Goal: Check status: Check status

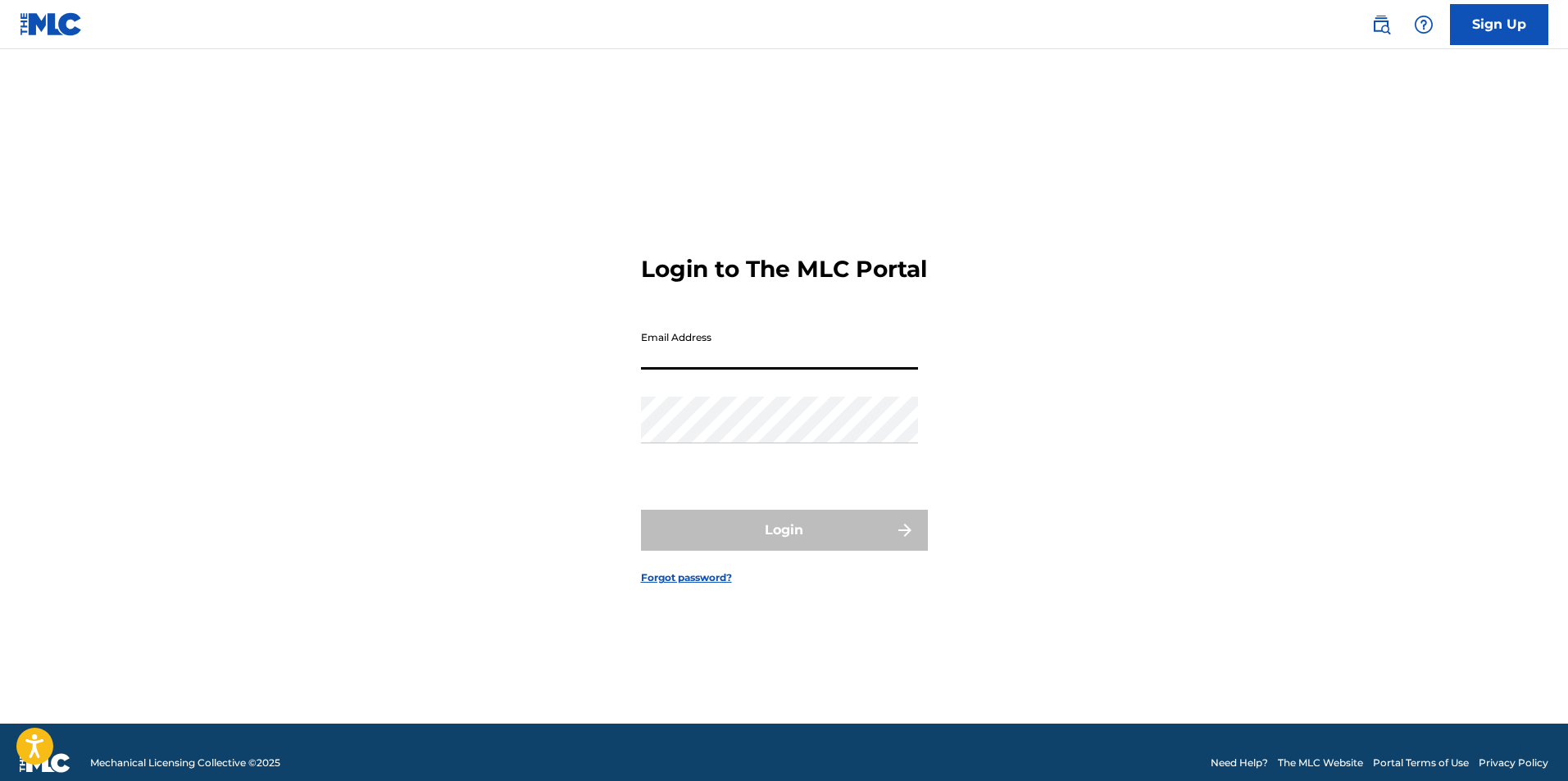
click at [723, 363] on input "Email Address" at bounding box center [780, 347] width 277 height 47
type input "[EMAIL_ADDRESS][DOMAIN_NAME]"
click at [719, 369] on input "[EMAIL_ADDRESS][DOMAIN_NAME]" at bounding box center [780, 347] width 277 height 47
click at [719, 369] on input "partners@umwrecordingsinc.com" at bounding box center [780, 347] width 277 height 47
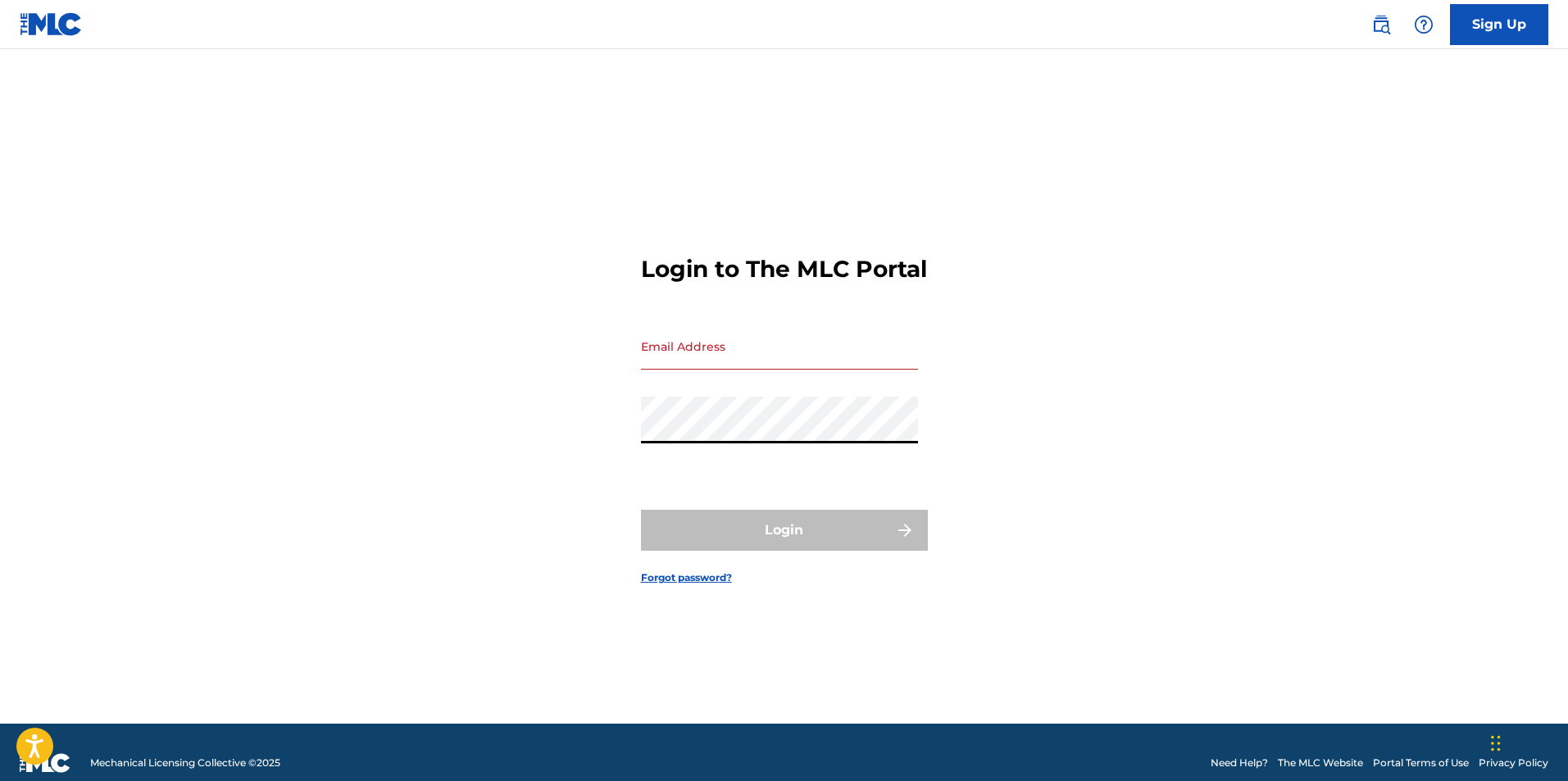
type input "[EMAIL_ADDRESS][DOMAIN_NAME]"
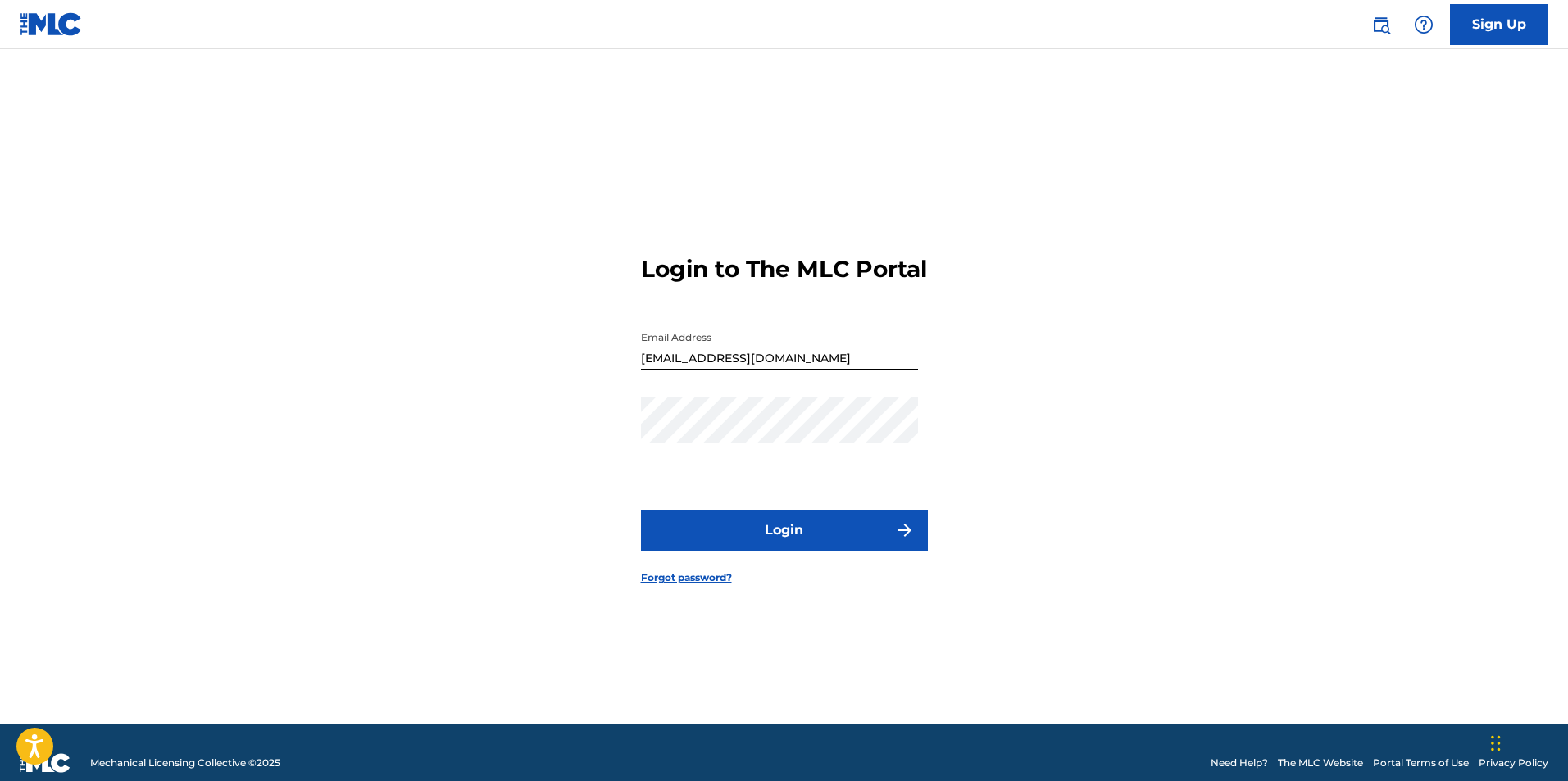
click at [789, 538] on button "Login" at bounding box center [784, 530] width 287 height 41
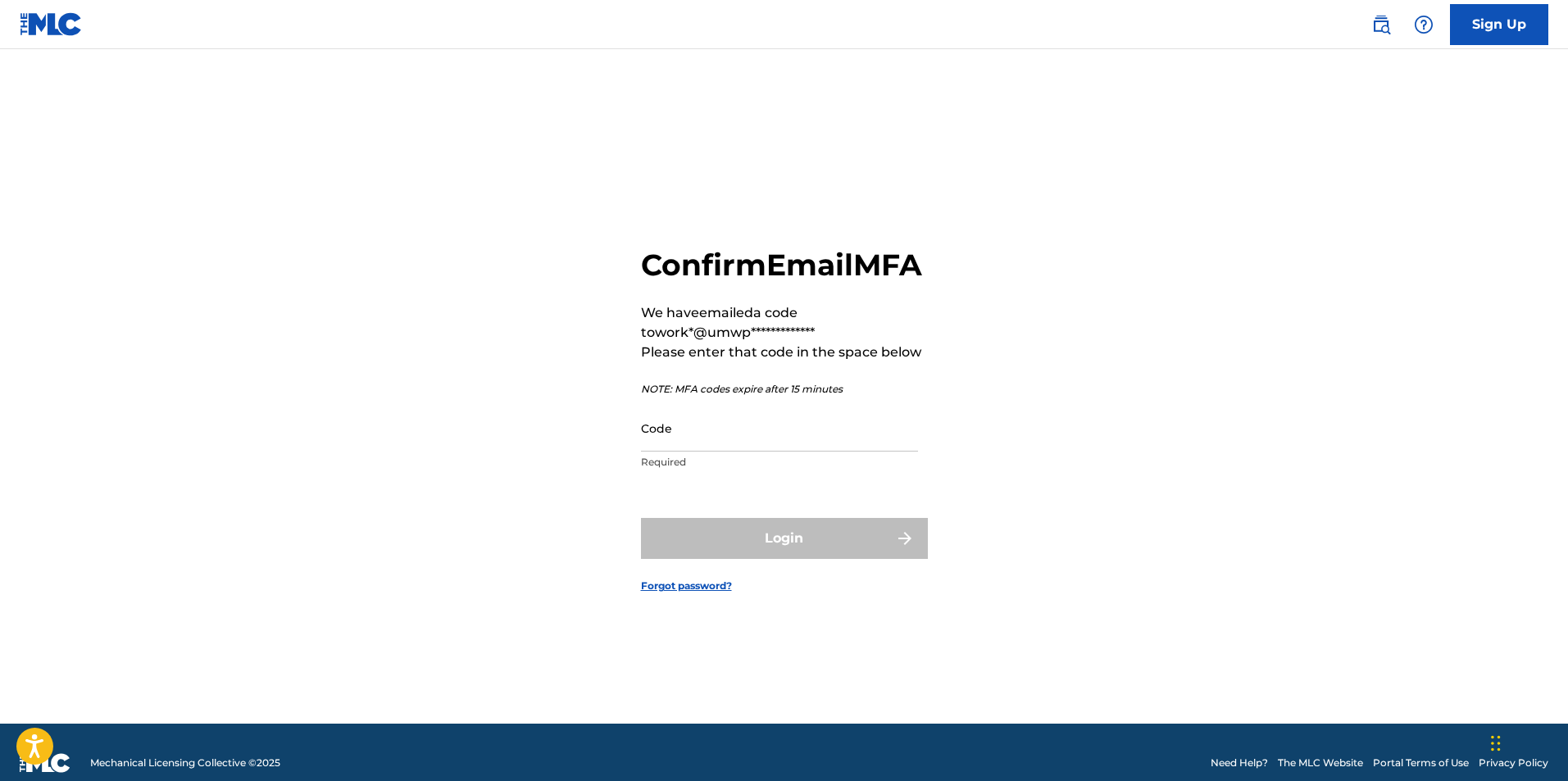
click at [708, 452] on input "Code" at bounding box center [780, 429] width 277 height 47
paste input "201546"
type input "201546"
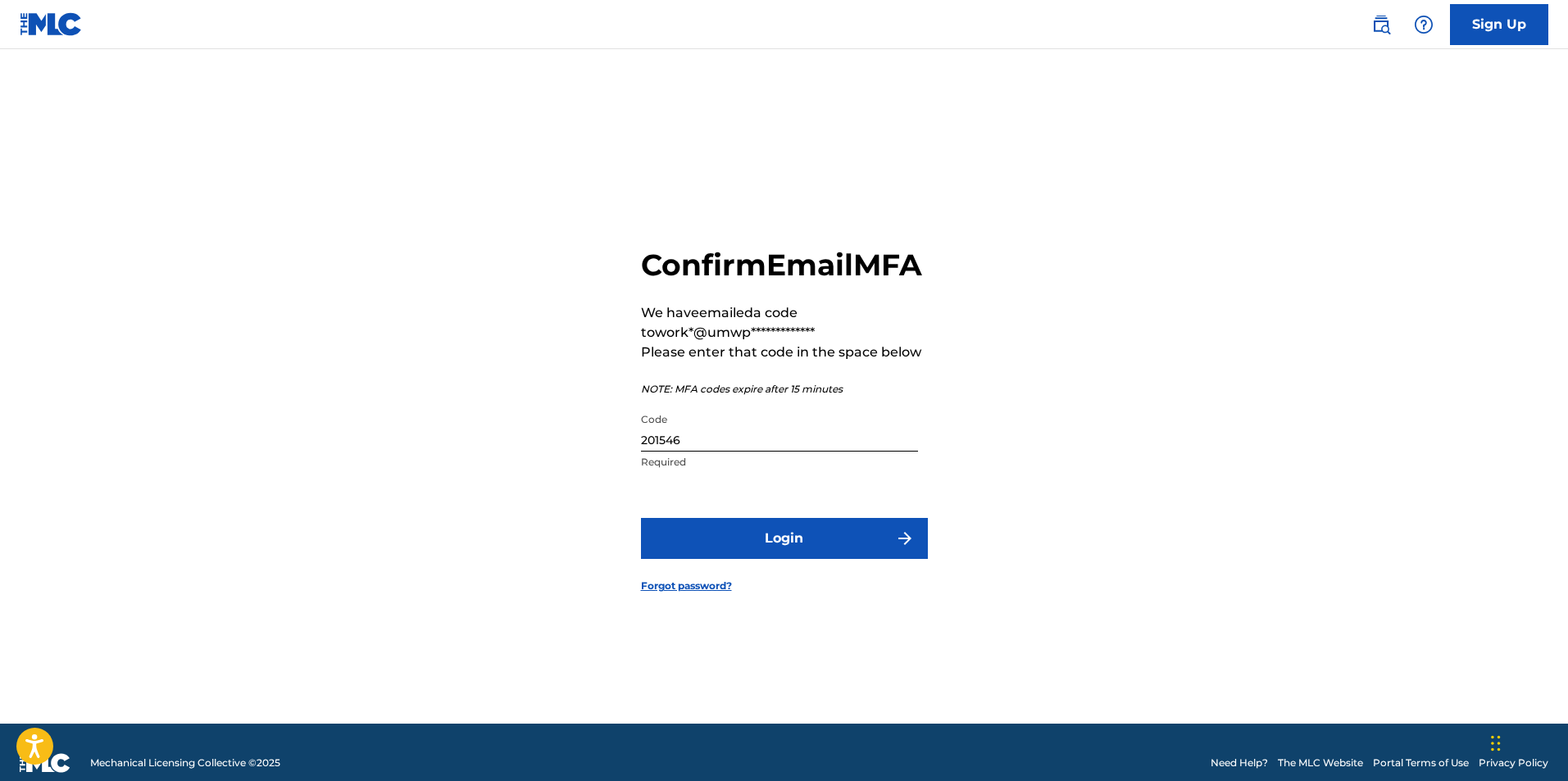
click at [704, 546] on button "Login" at bounding box center [784, 539] width 287 height 41
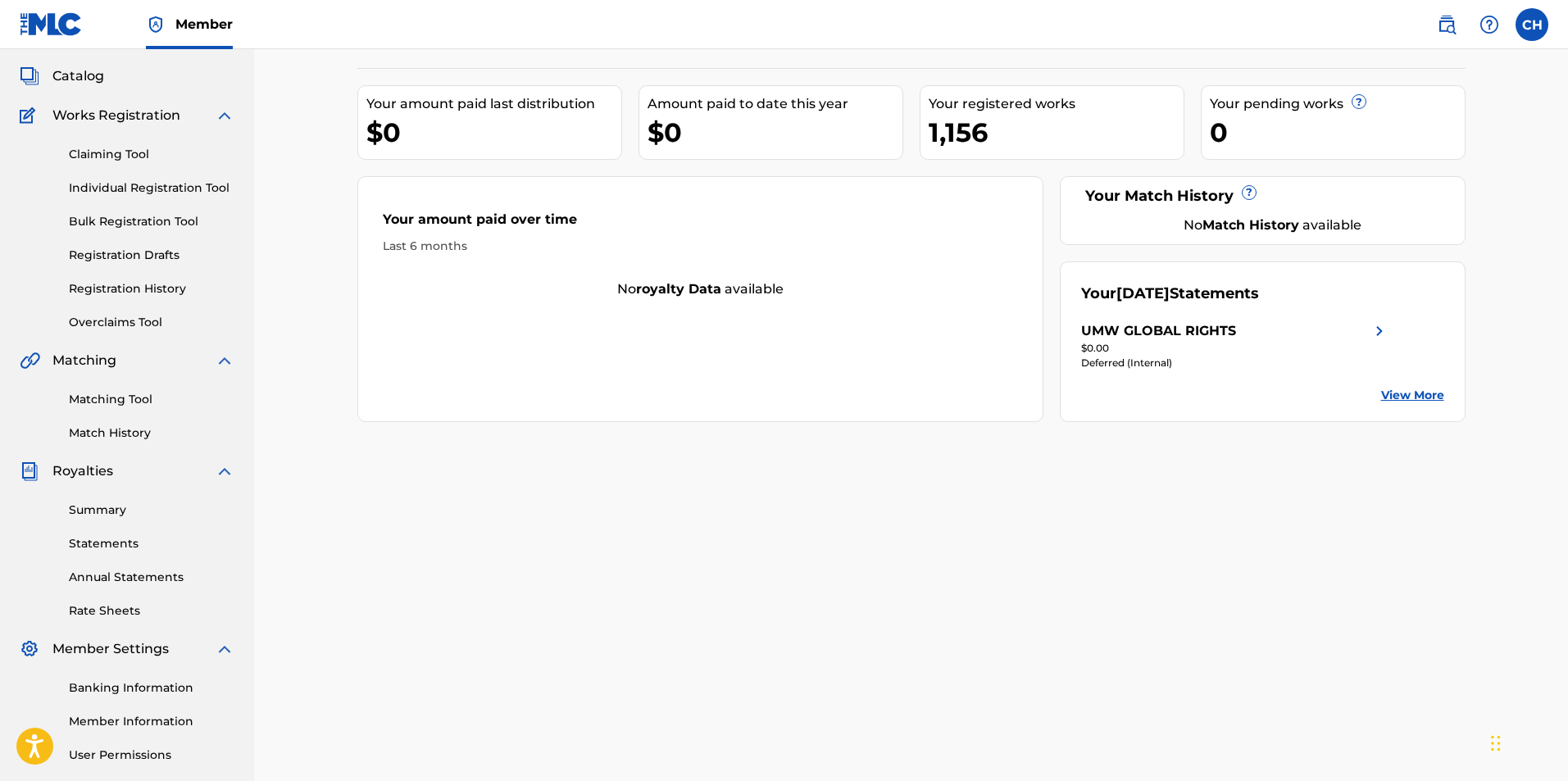
scroll to position [236, 0]
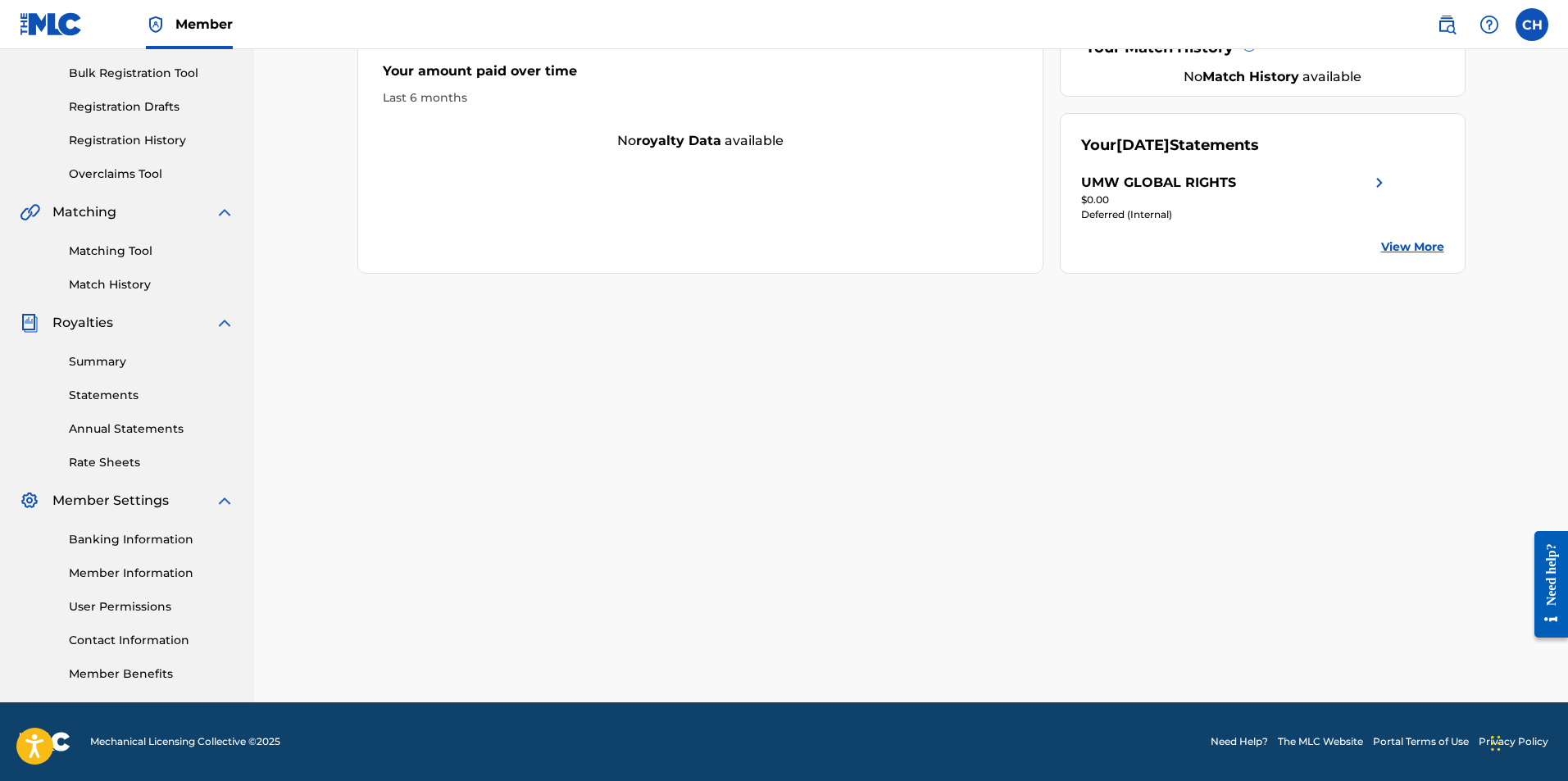
click at [1178, 213] on div "Deferred (Internal)" at bounding box center [1235, 215] width 308 height 15
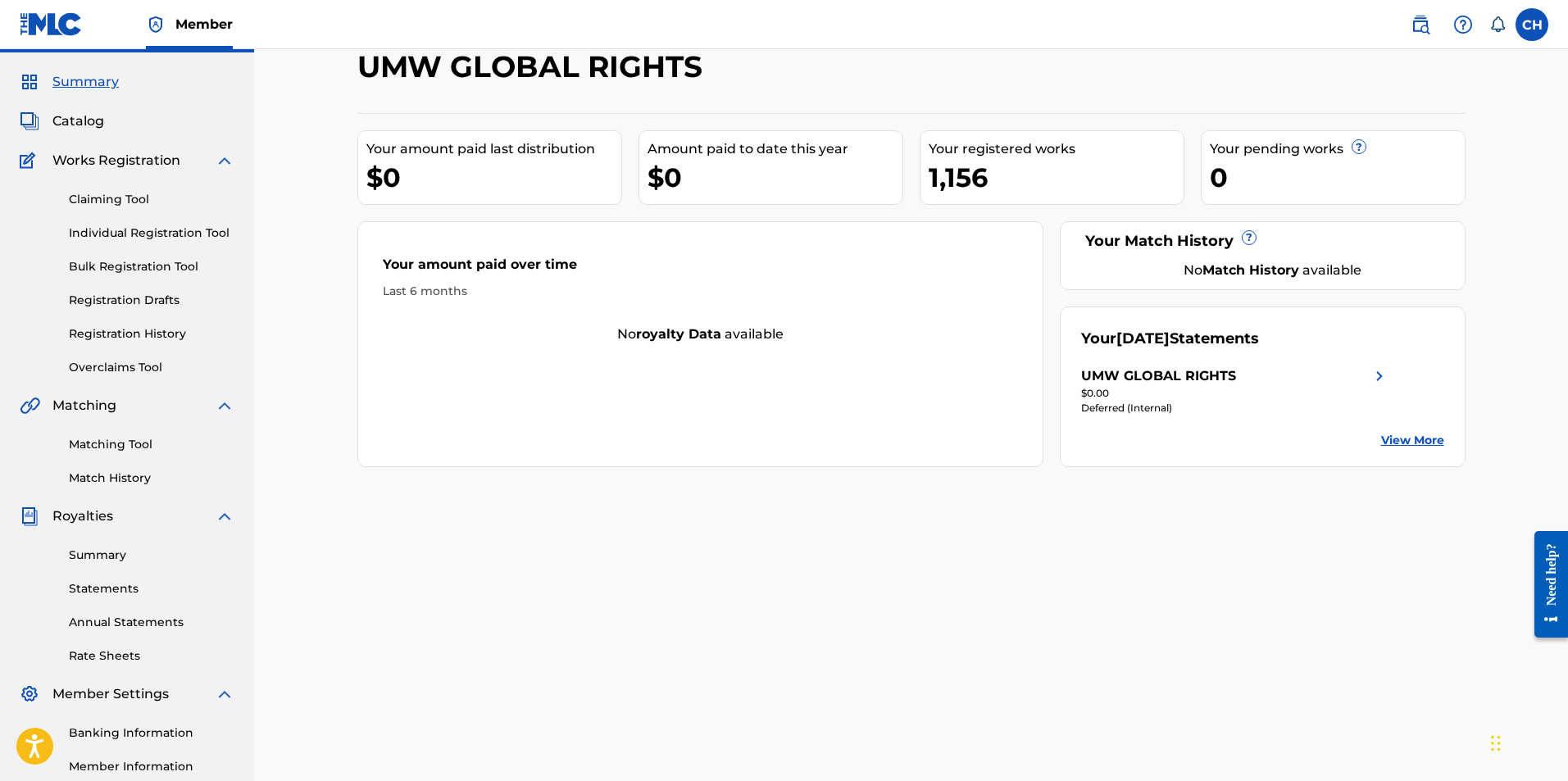
scroll to position [82, 0]
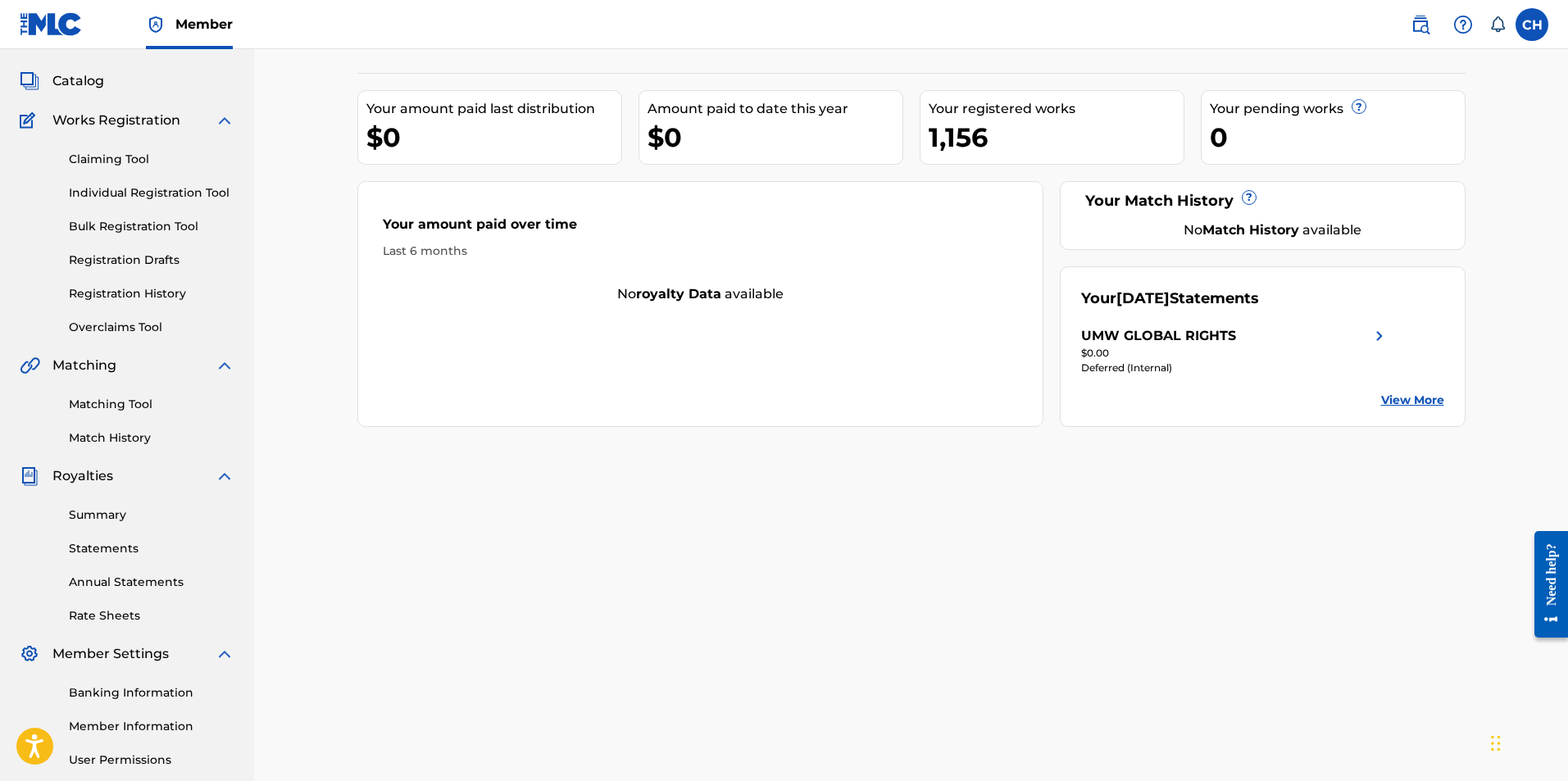
click at [117, 513] on link "Summary" at bounding box center [152, 515] width 166 height 17
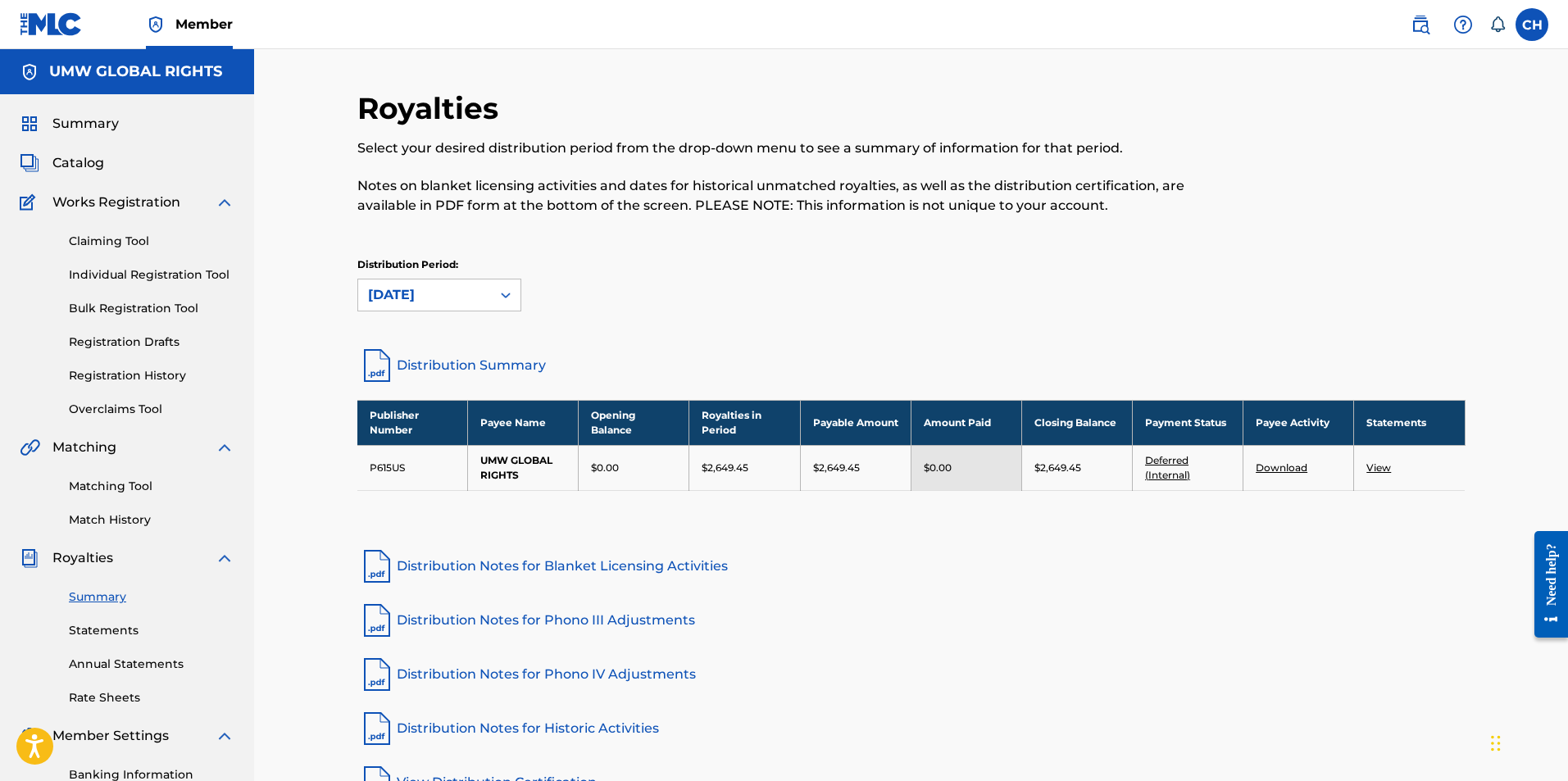
click at [597, 452] on td "$0.00" at bounding box center [633, 468] width 110 height 45
click at [797, 471] on td "$2,649.45" at bounding box center [744, 468] width 110 height 45
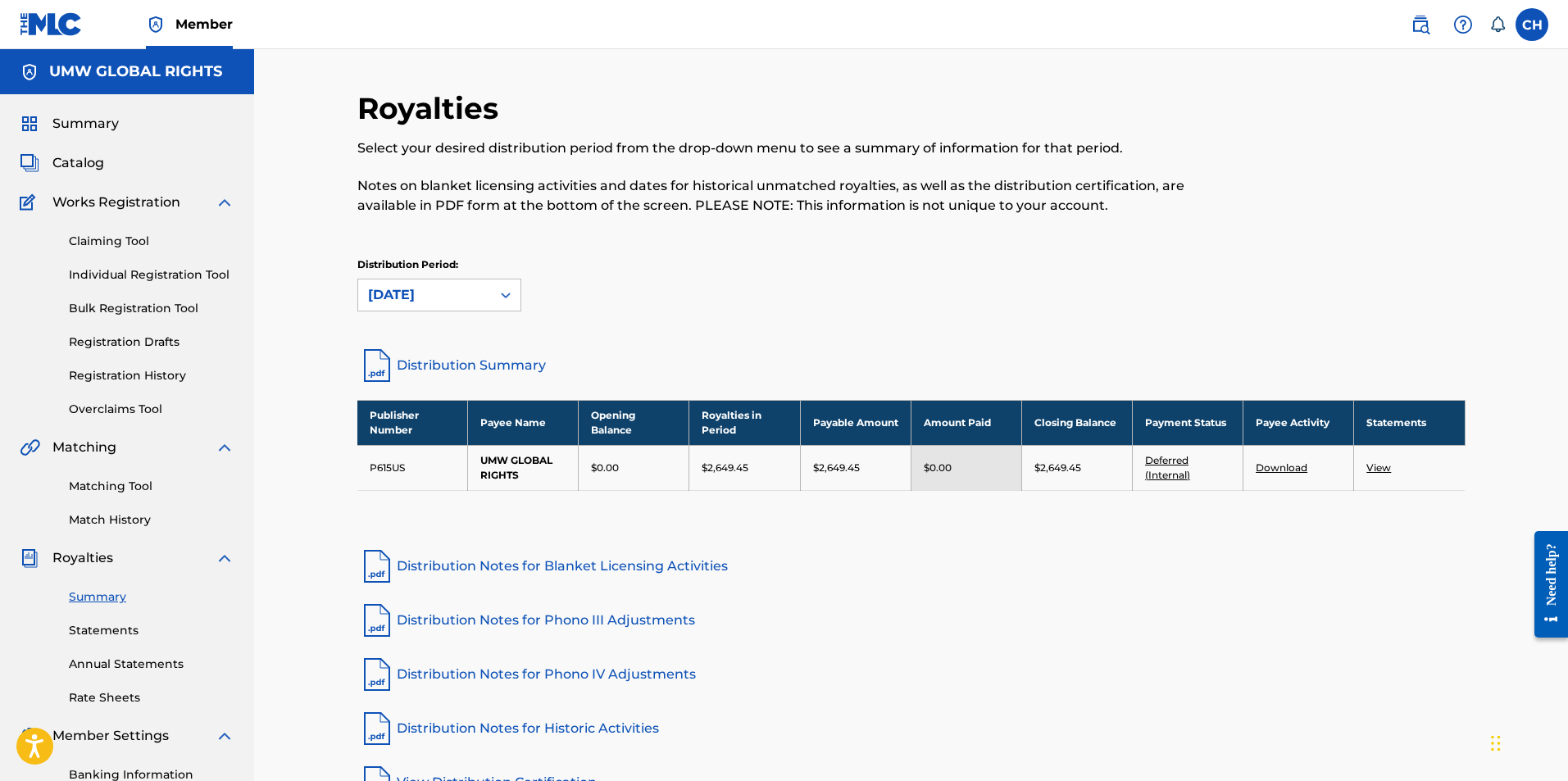
click at [825, 471] on p "$2,649.45" at bounding box center [836, 468] width 47 height 15
click at [1045, 484] on td "$2,649.45" at bounding box center [1075, 468] width 110 height 45
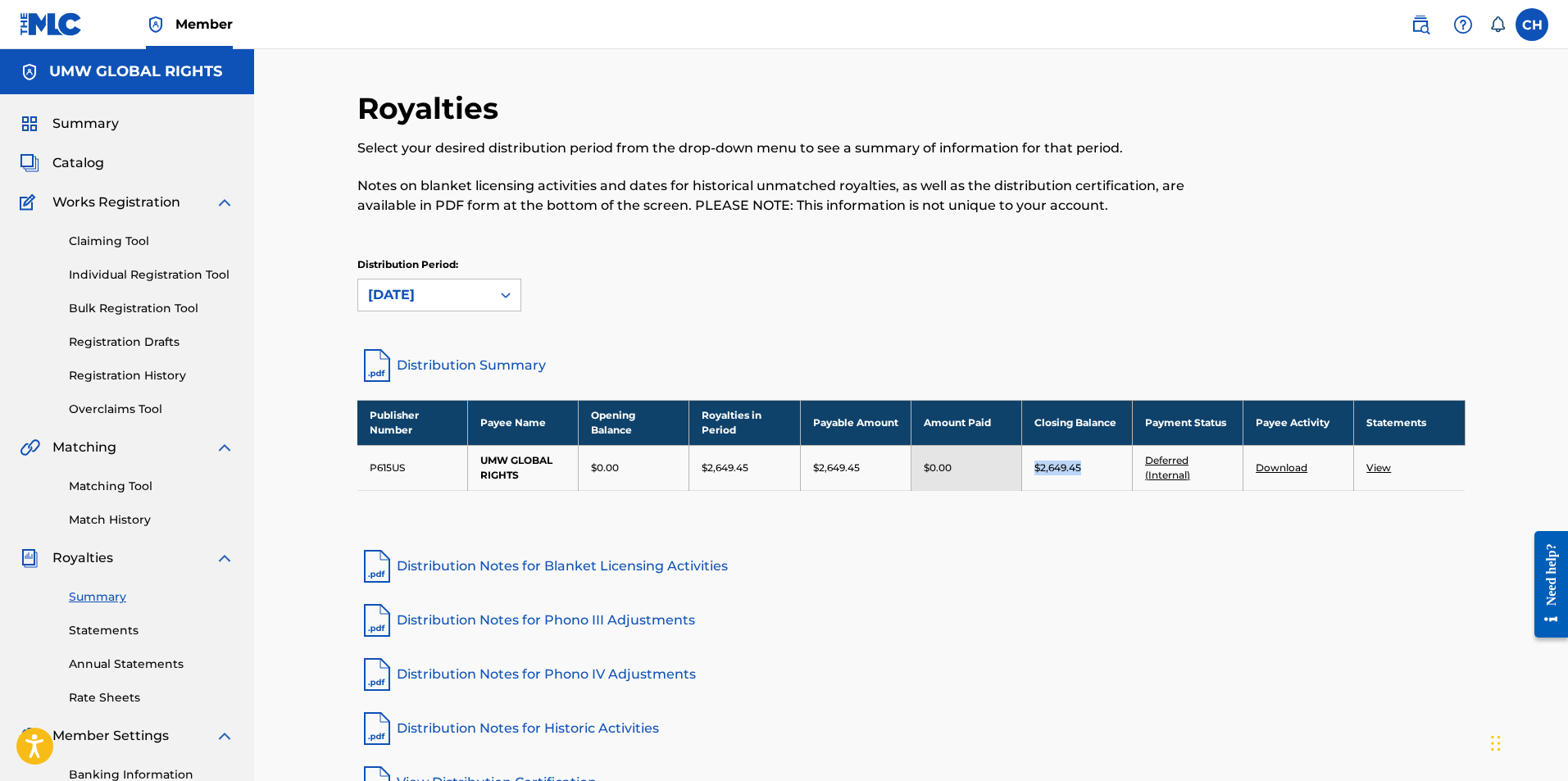
click at [1045, 484] on td "$2,649.45" at bounding box center [1075, 468] width 110 height 45
click at [1051, 469] on p "$2,649.45" at bounding box center [1058, 468] width 47 height 15
